Goal: Information Seeking & Learning: Learn about a topic

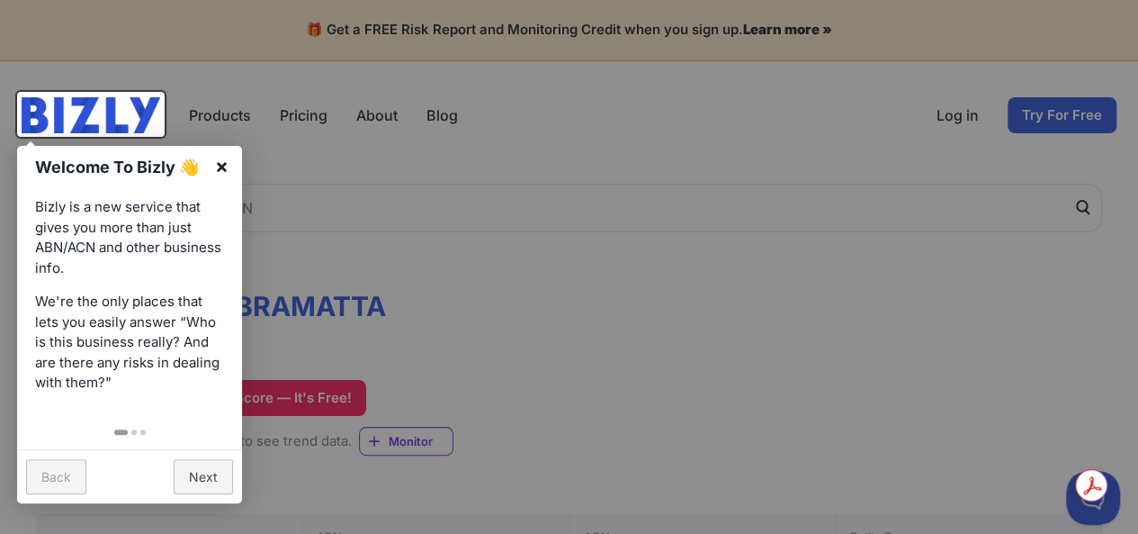
click at [230, 162] on link "×" at bounding box center [222, 166] width 40 height 40
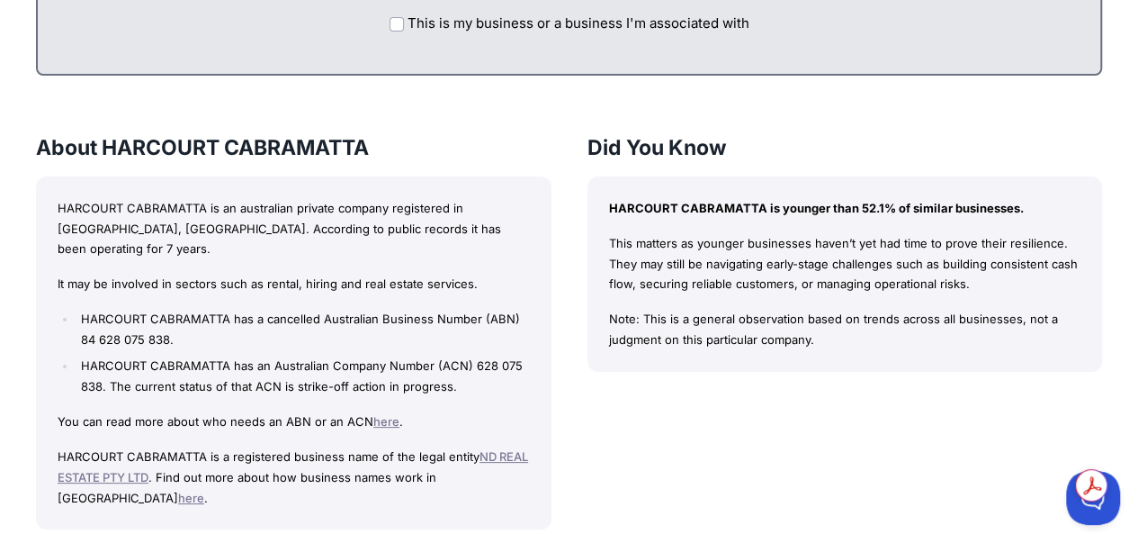
scroll to position [1170, 0]
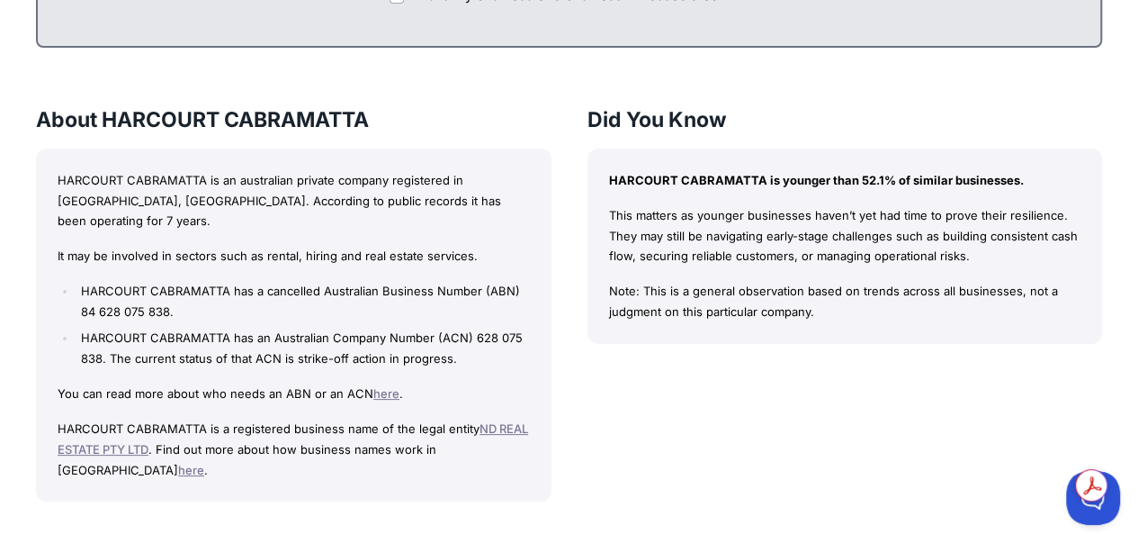
click at [504, 421] on link "ND REAL ESTATE PTY LTD" at bounding box center [293, 438] width 471 height 35
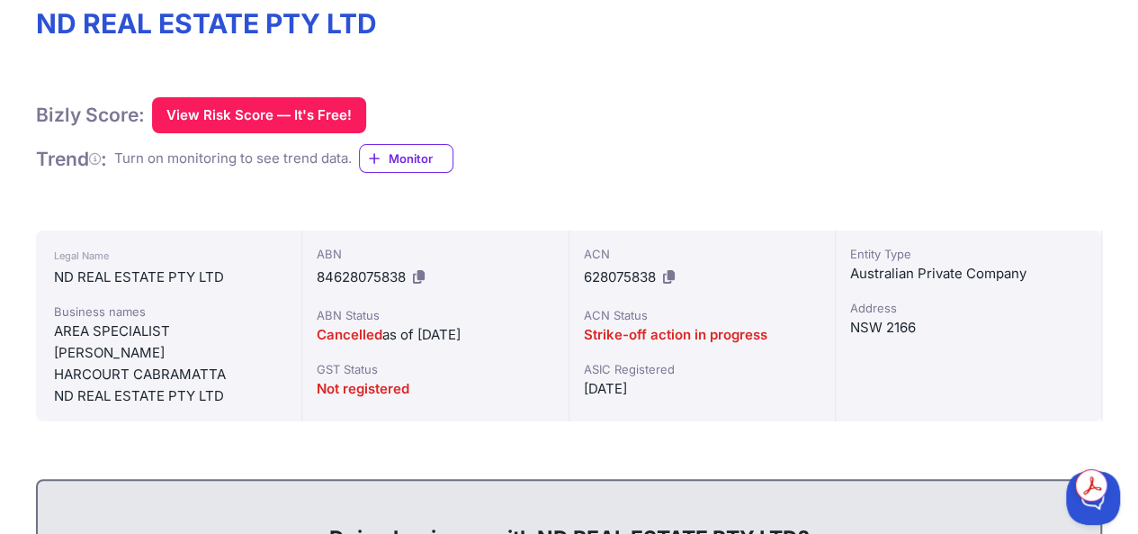
scroll to position [270, 0]
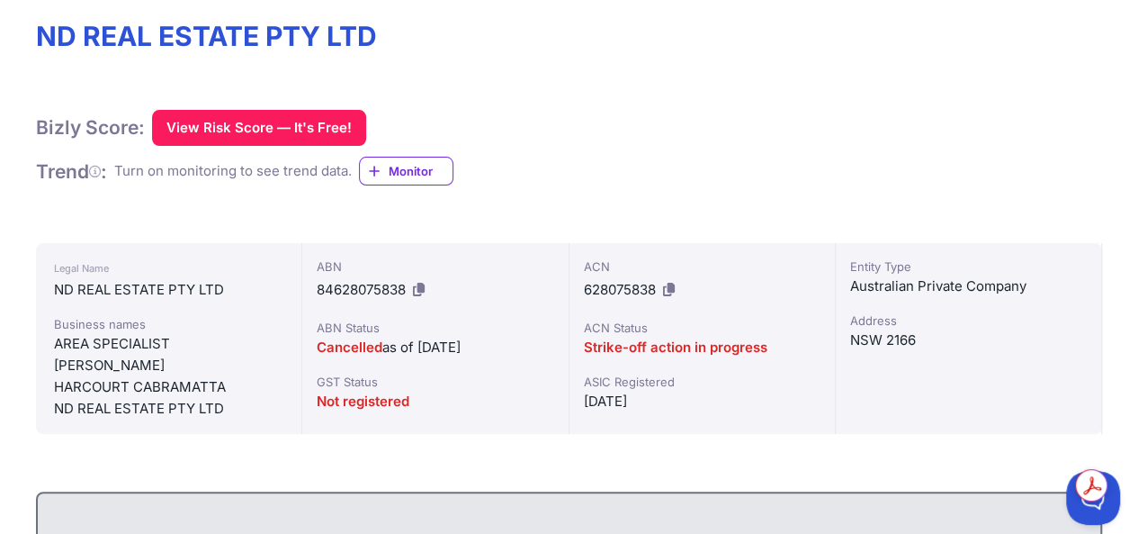
click at [669, 288] on icon at bounding box center [669, 289] width 12 height 13
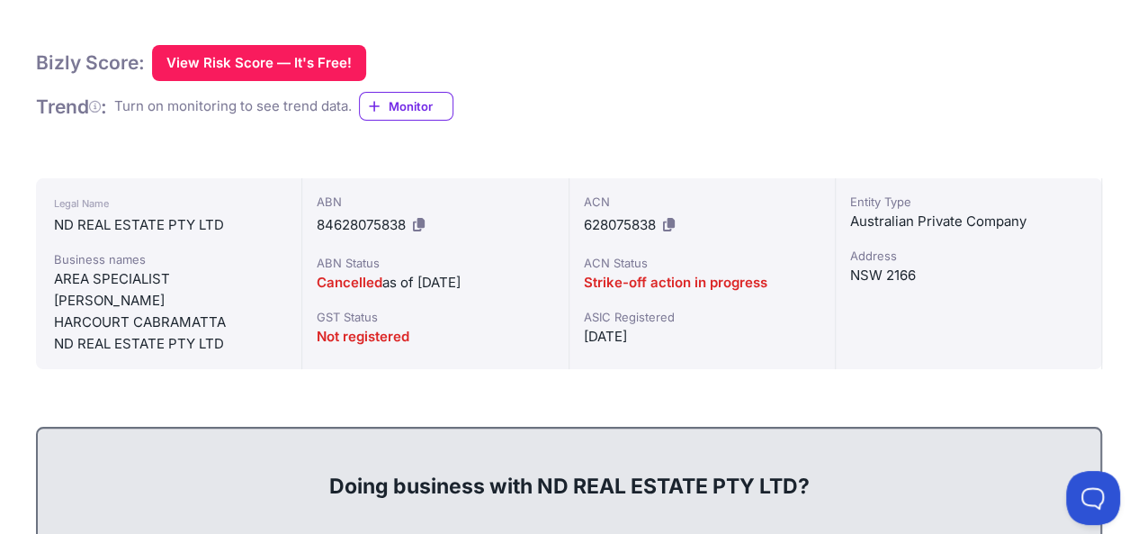
scroll to position [0, 0]
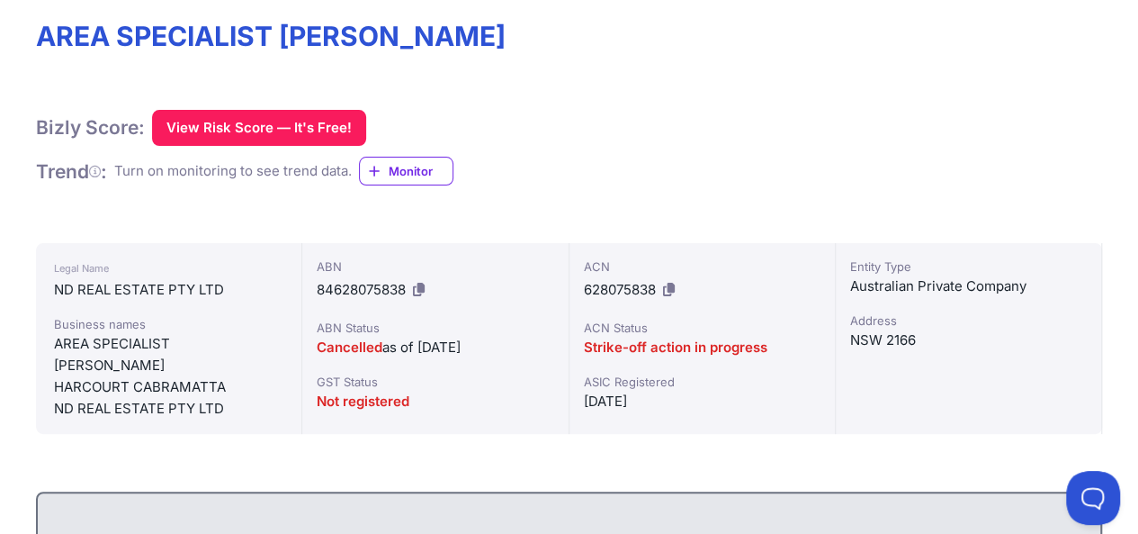
scroll to position [90, 0]
